Goal: Find specific page/section: Find specific page/section

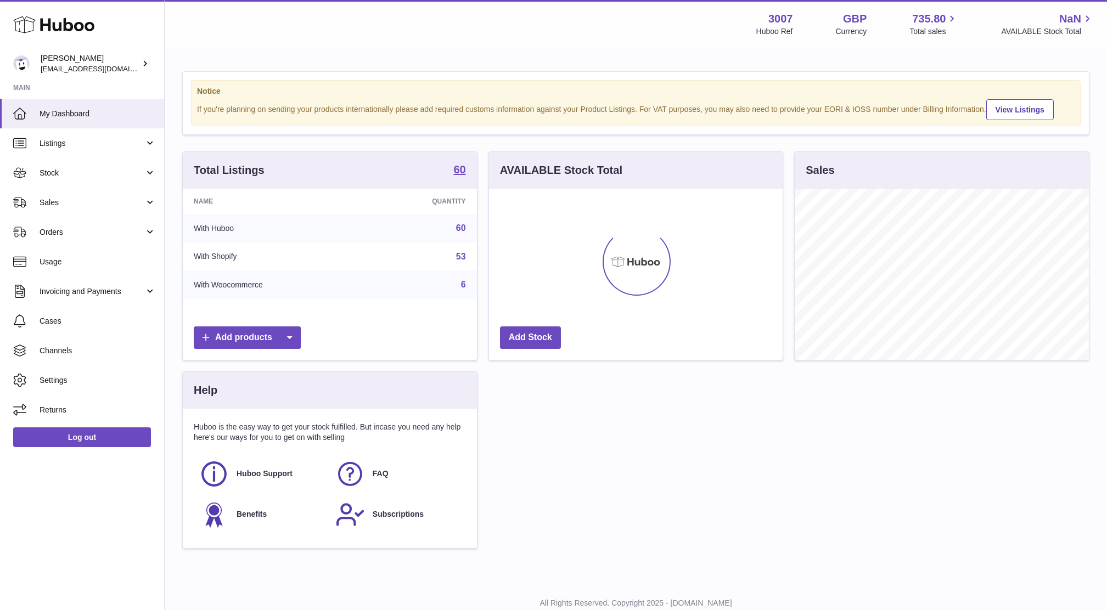
scroll to position [171, 294]
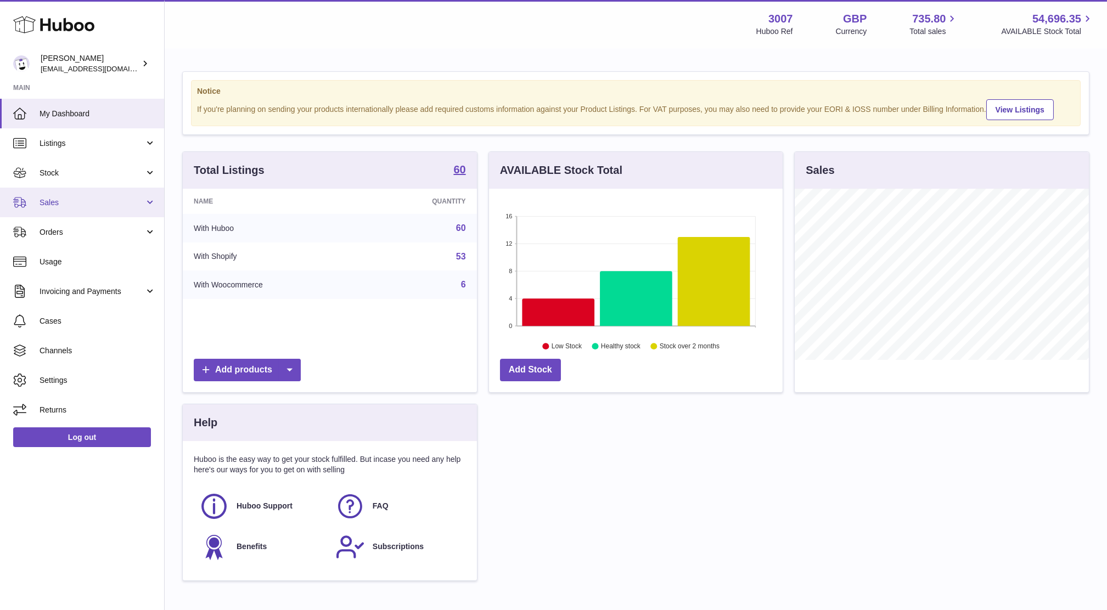
click at [102, 198] on span "Sales" at bounding box center [92, 203] width 105 height 10
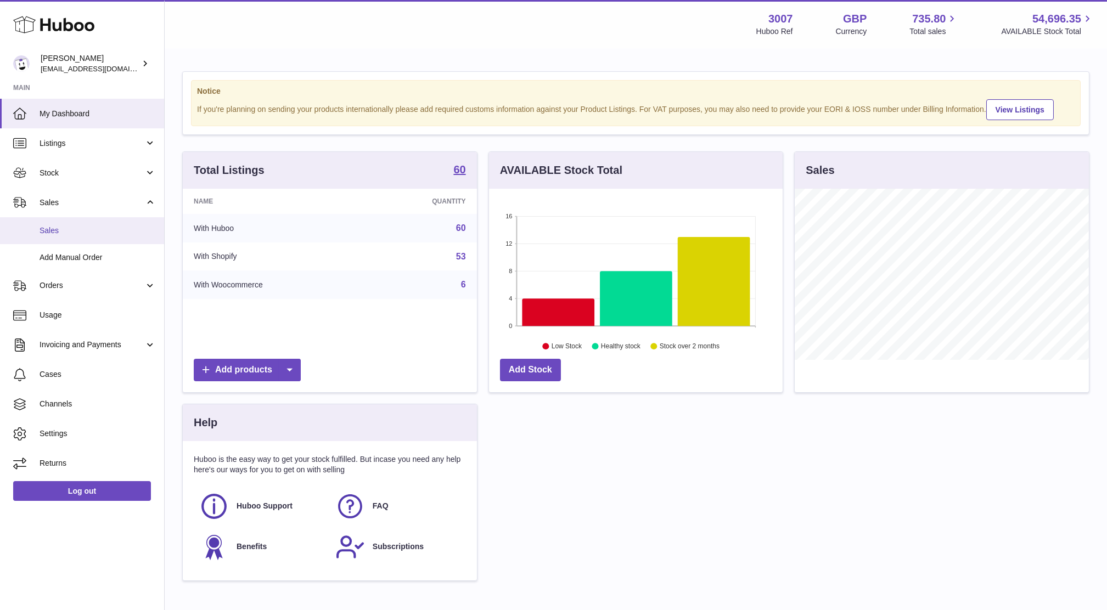
click at [70, 238] on link "Sales" at bounding box center [82, 230] width 164 height 27
